Goal: Task Accomplishment & Management: Manage account settings

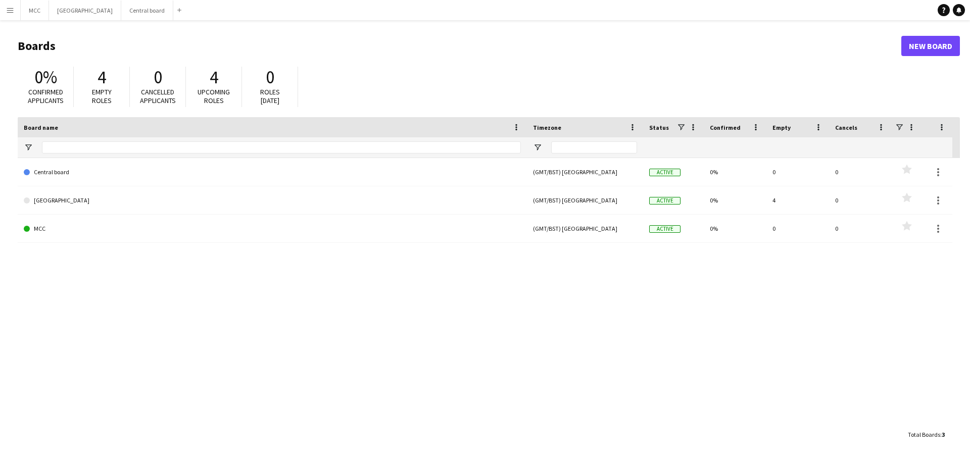
click at [11, 9] on app-icon "Menu" at bounding box center [10, 10] width 8 height 8
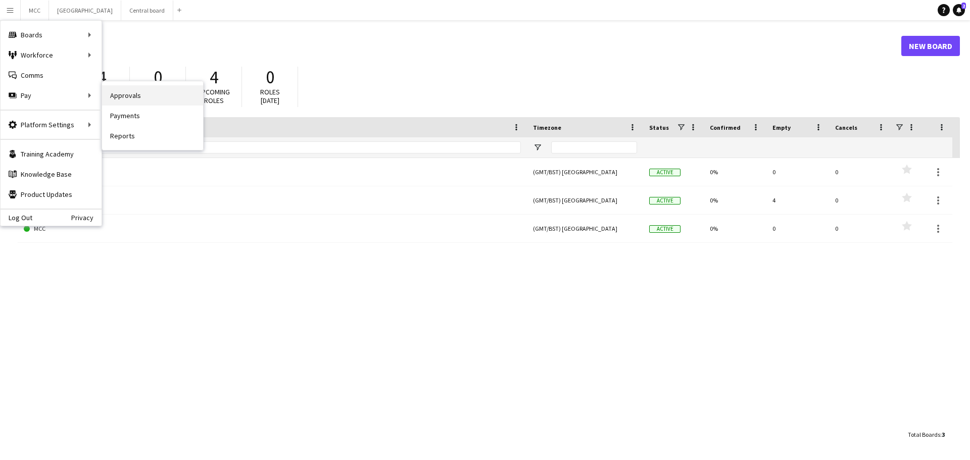
click at [140, 95] on link "Approvals" at bounding box center [152, 95] width 101 height 20
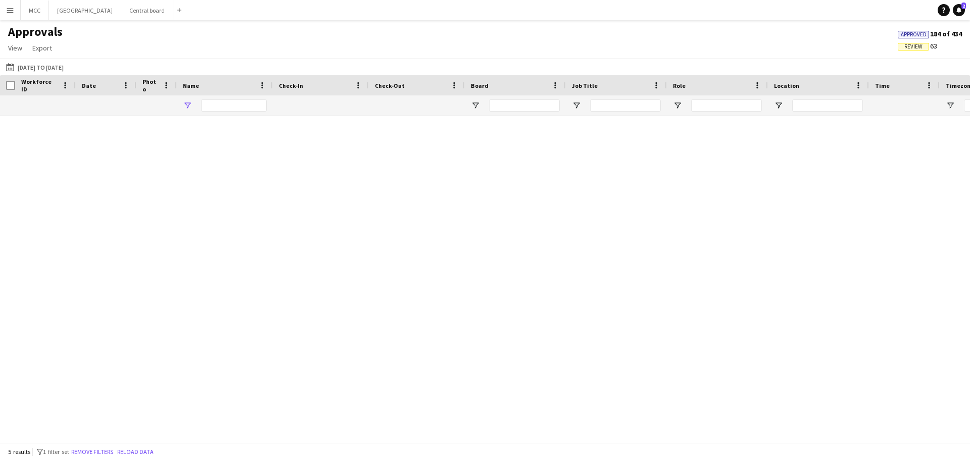
type input "******"
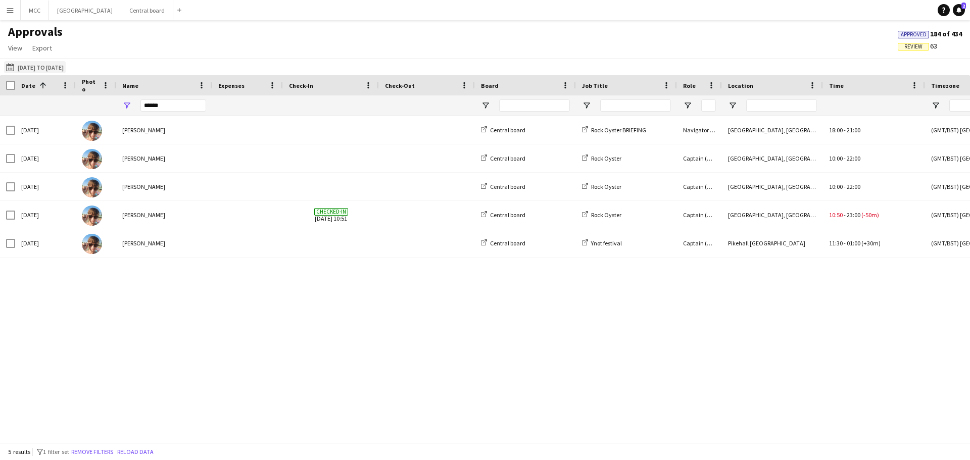
click at [52, 66] on button "[DATE] to [DATE] [DATE] to [DATE]" at bounding box center [35, 67] width 62 height 12
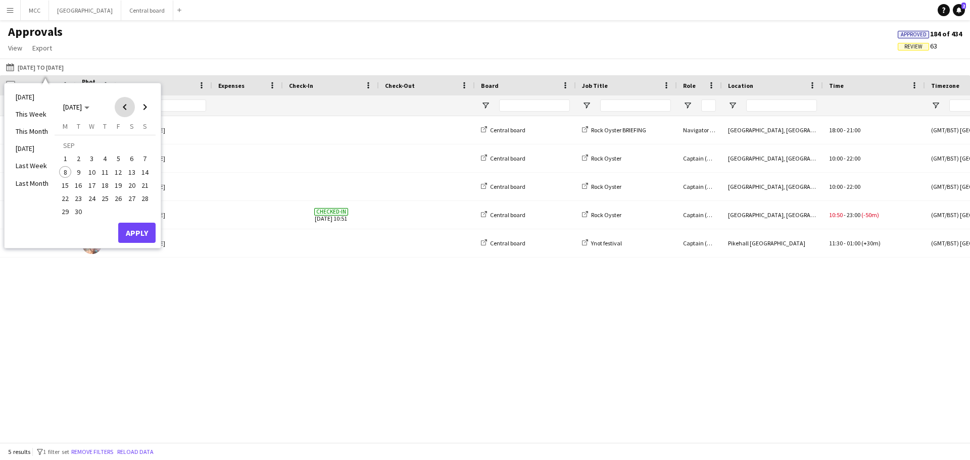
click at [125, 113] on span "Previous month" at bounding box center [125, 107] width 20 height 20
click at [128, 202] on span "30" at bounding box center [132, 201] width 12 height 12
click at [140, 219] on button "Apply" at bounding box center [136, 222] width 37 height 20
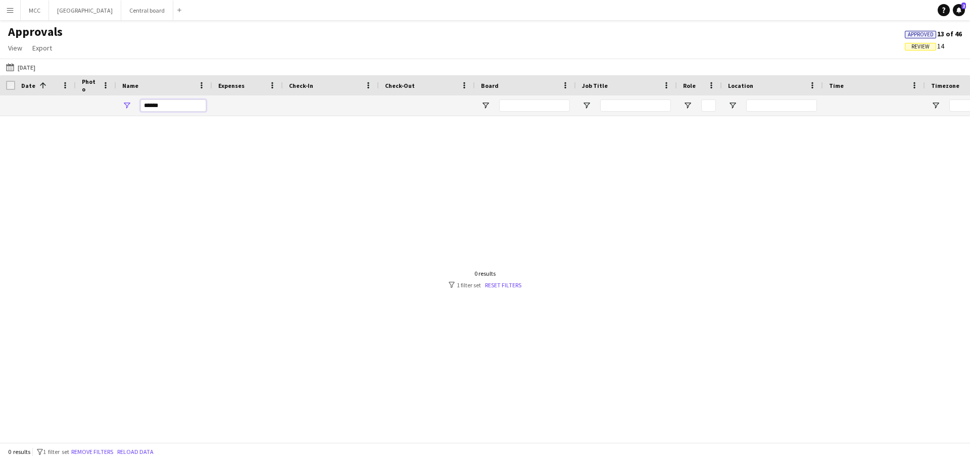
drag, startPoint x: 177, startPoint y: 106, endPoint x: 107, endPoint y: 121, distance: 71.3
click at [107, 121] on div "Date 1 Photo Name" at bounding box center [485, 258] width 970 height 367
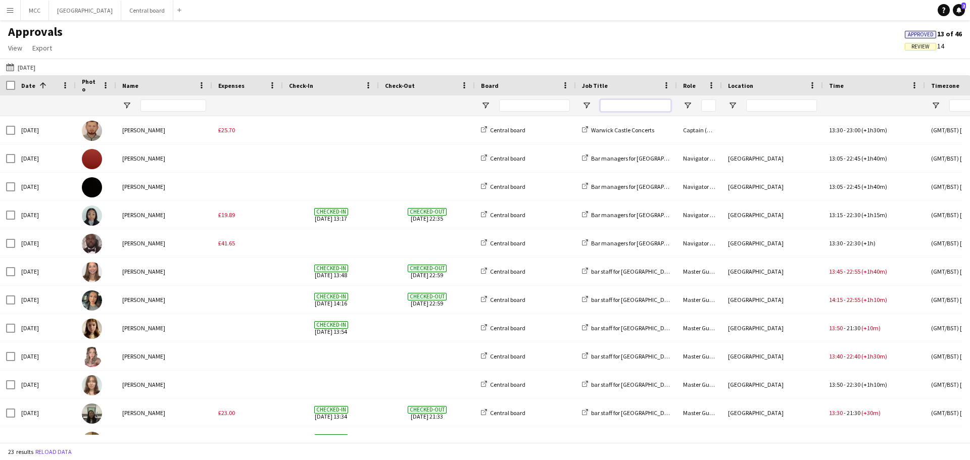
click at [637, 110] on input "Job Title Filter Input" at bounding box center [635, 106] width 71 height 12
click at [777, 101] on input "Location Filter Input" at bounding box center [781, 106] width 71 height 12
click at [734, 104] on span "Open Filter Menu" at bounding box center [732, 105] width 9 height 9
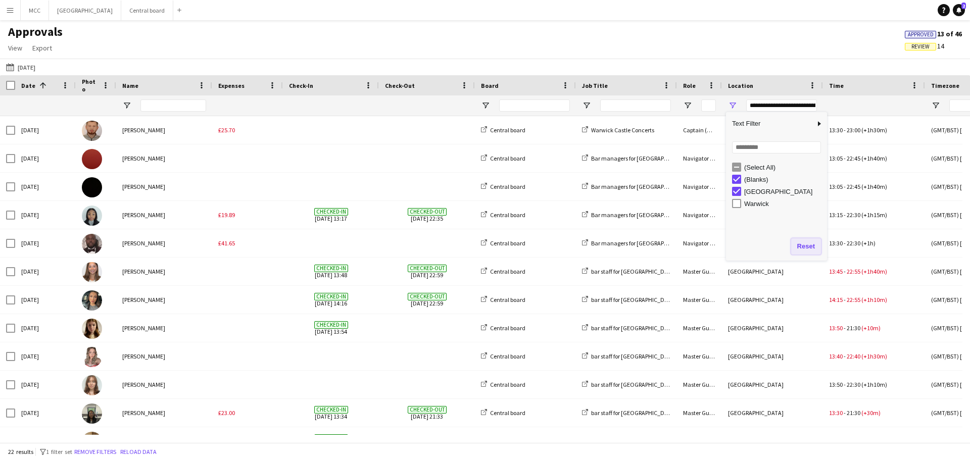
click at [809, 251] on button "Reset" at bounding box center [806, 246] width 30 height 16
type input "**********"
click at [763, 56] on div "Approvals View Customise view Customise filters Reset Filters Reset View Reset …" at bounding box center [485, 41] width 970 height 34
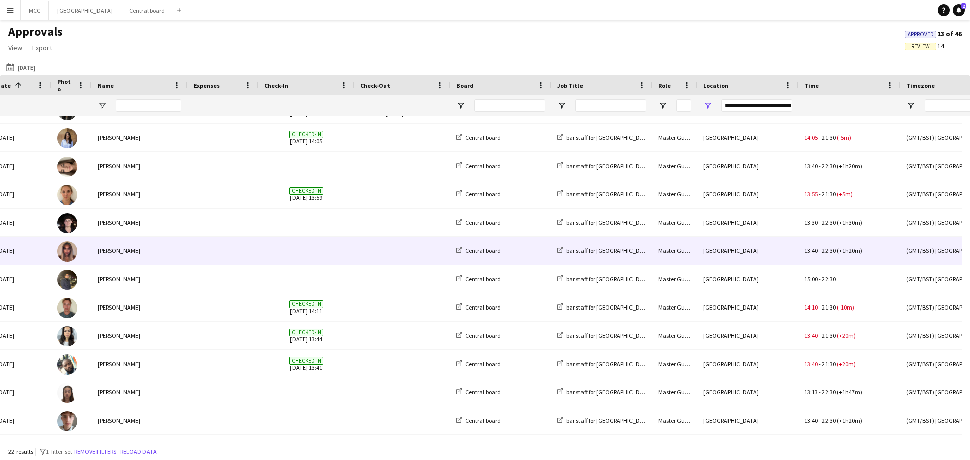
scroll to position [231, 0]
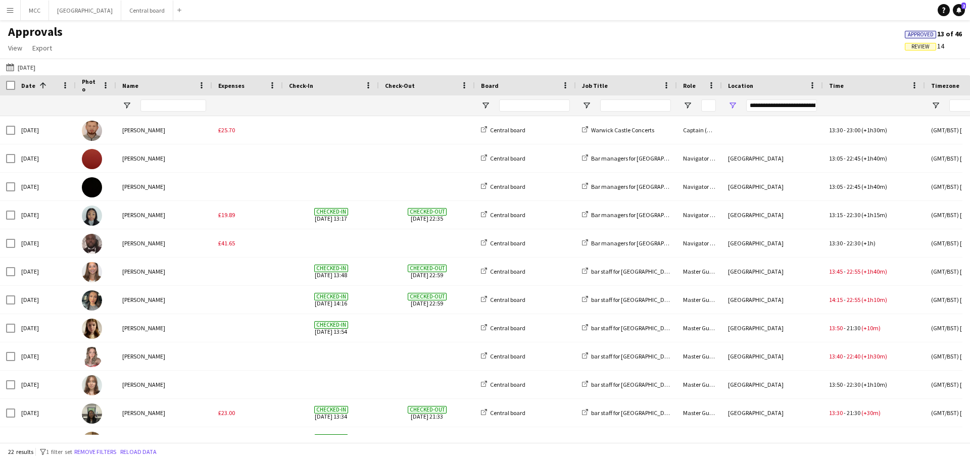
click at [12, 12] on app-icon "Menu" at bounding box center [10, 10] width 8 height 8
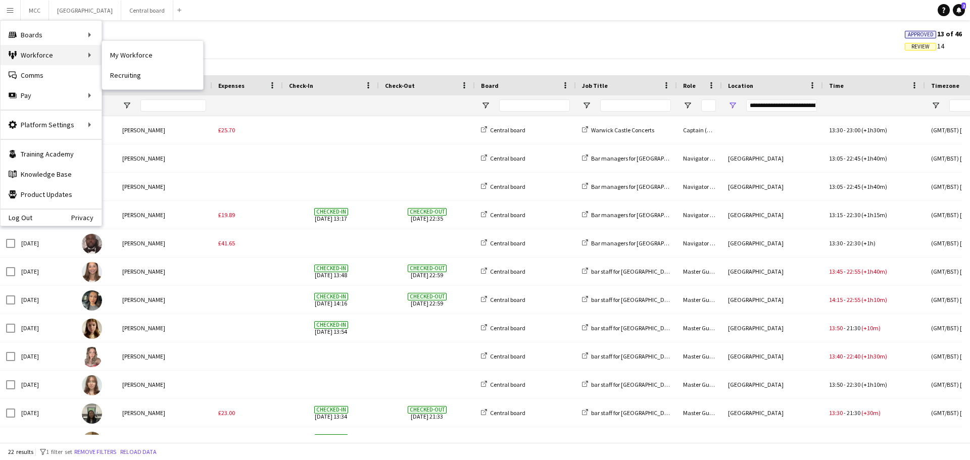
click at [39, 55] on div "Workforce Workforce" at bounding box center [51, 55] width 101 height 20
drag, startPoint x: 135, startPoint y: 57, endPoint x: 228, endPoint y: 90, distance: 98.9
click at [135, 57] on link "My Workforce" at bounding box center [152, 55] width 101 height 20
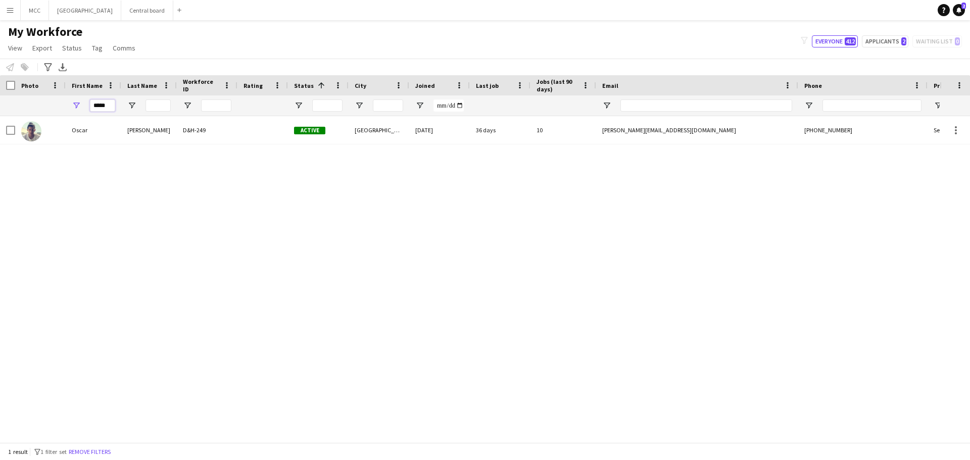
drag, startPoint x: 112, startPoint y: 105, endPoint x: 58, endPoint y: 112, distance: 54.1
click at [58, 112] on div "*****" at bounding box center [547, 105] width 1095 height 20
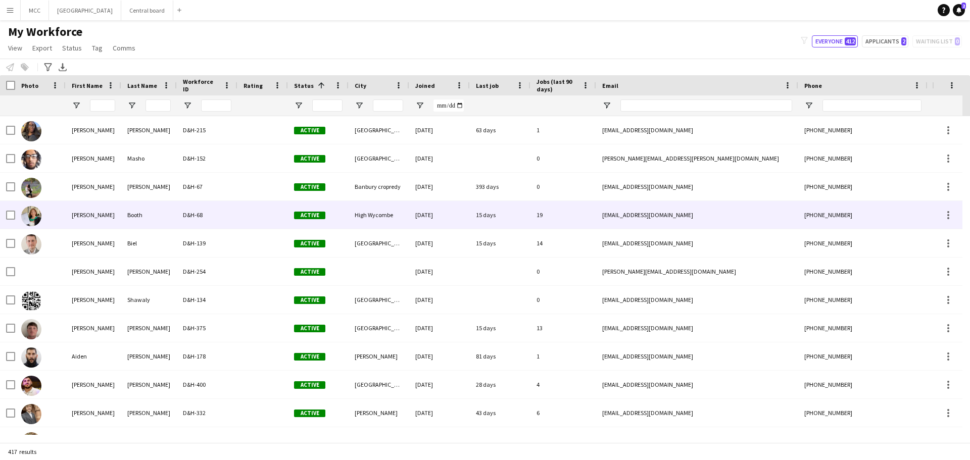
click at [159, 214] on div "Booth" at bounding box center [149, 215] width 56 height 28
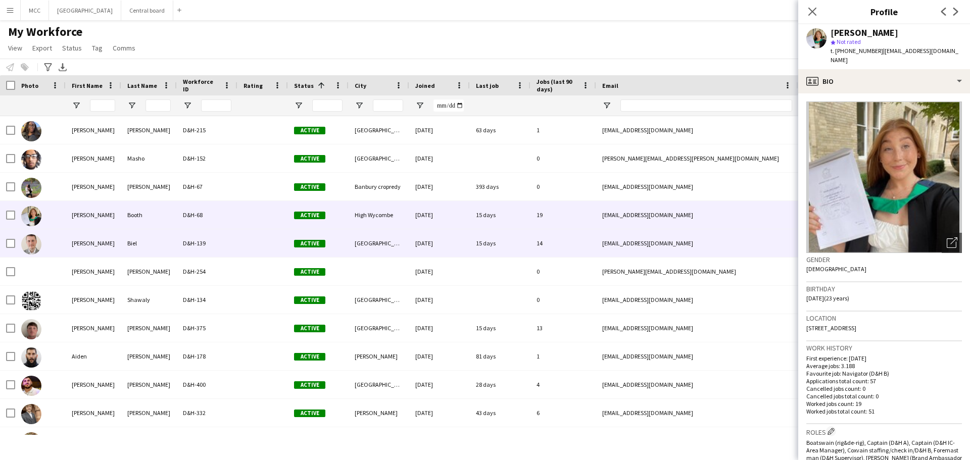
click at [152, 239] on div "Biel" at bounding box center [149, 243] width 56 height 28
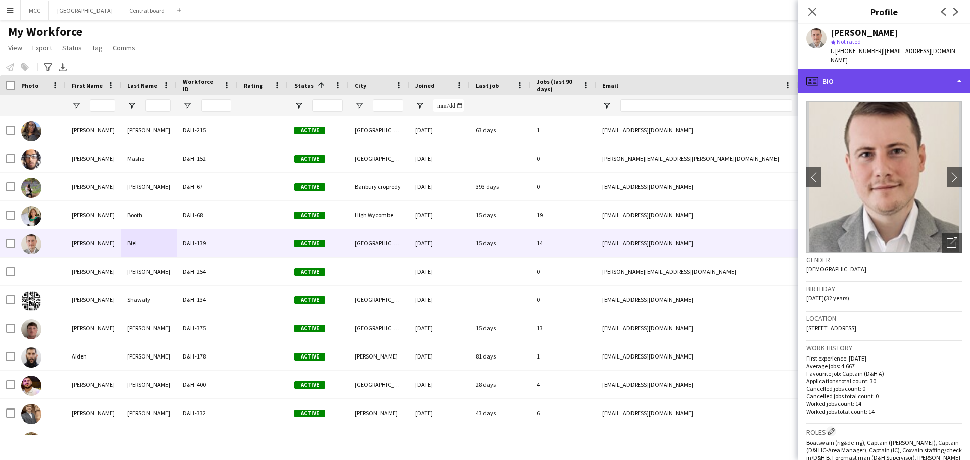
click at [956, 77] on div "profile Bio" at bounding box center [884, 81] width 172 height 24
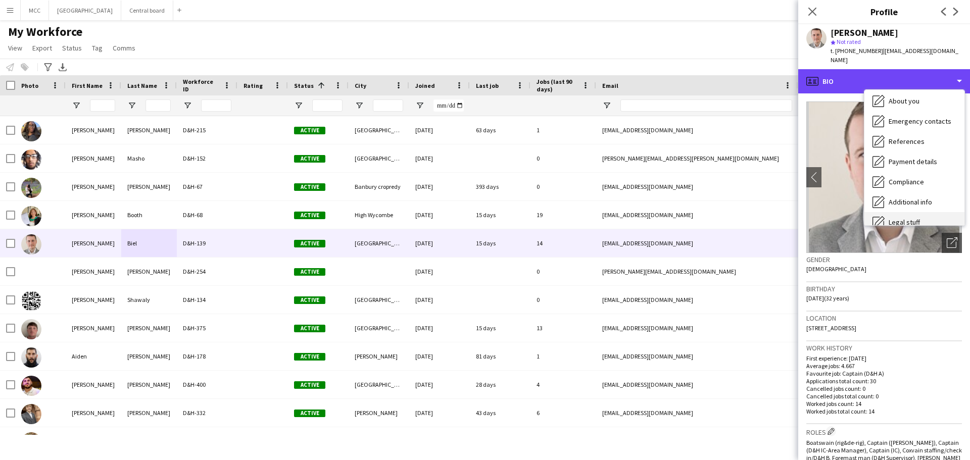
scroll to position [57, 0]
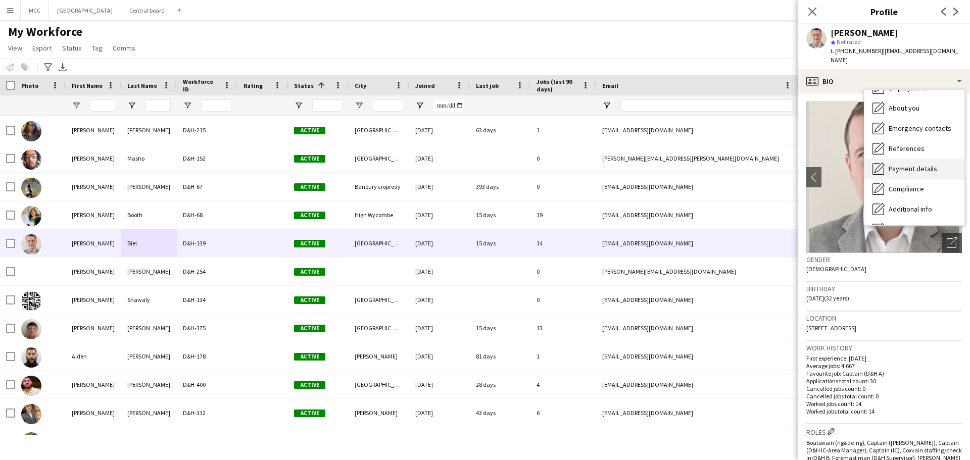
click at [917, 164] on span "Payment details" at bounding box center [913, 168] width 49 height 9
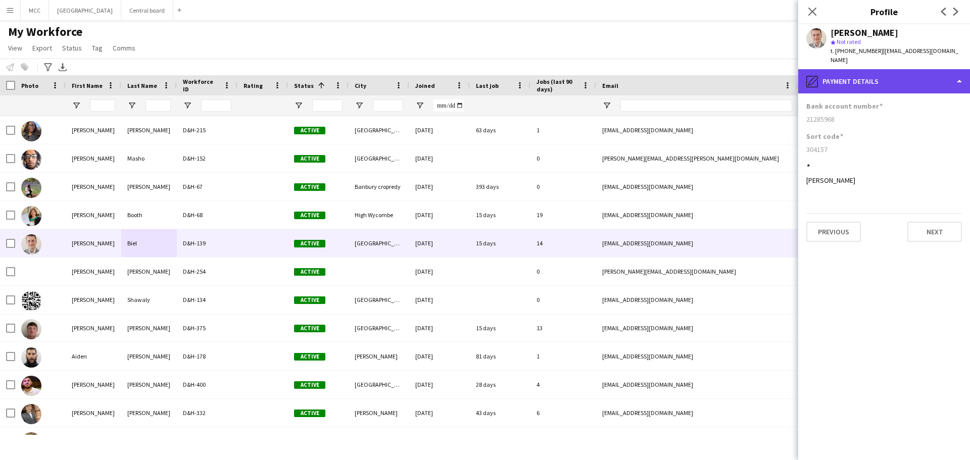
click at [957, 73] on div "pencil4 Payment details" at bounding box center [884, 81] width 172 height 24
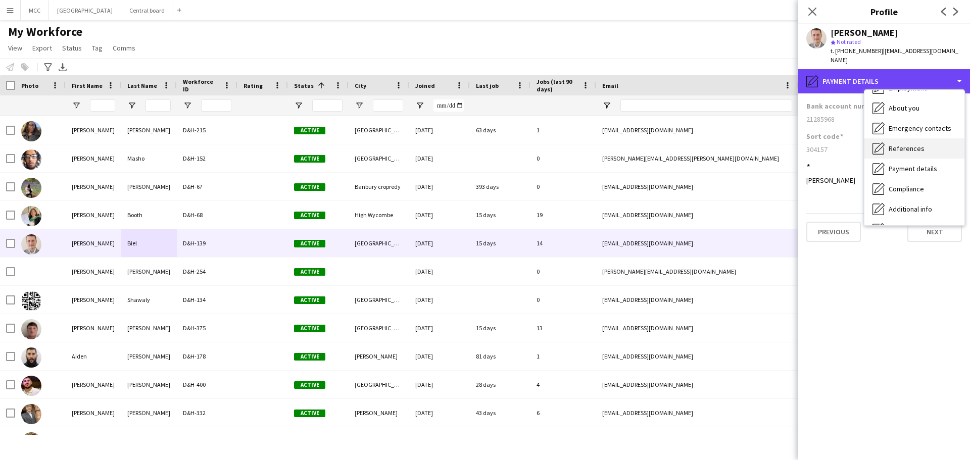
scroll to position [0, 0]
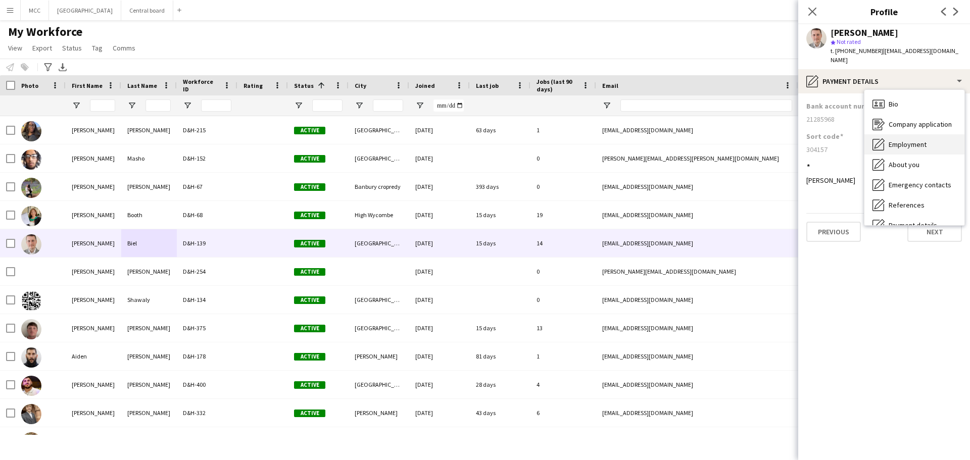
click at [911, 140] on span "Employment" at bounding box center [908, 144] width 38 height 9
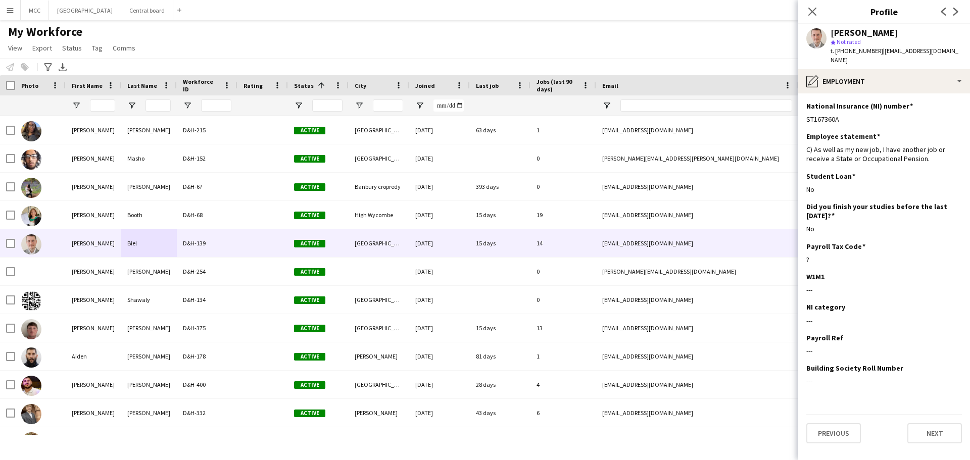
click at [428, 6] on app-navbar "Menu Boards Boards Boards All jobs Status Workforce Workforce My Workforce Recr…" at bounding box center [485, 10] width 970 height 20
